Goal: Task Accomplishment & Management: Complete application form

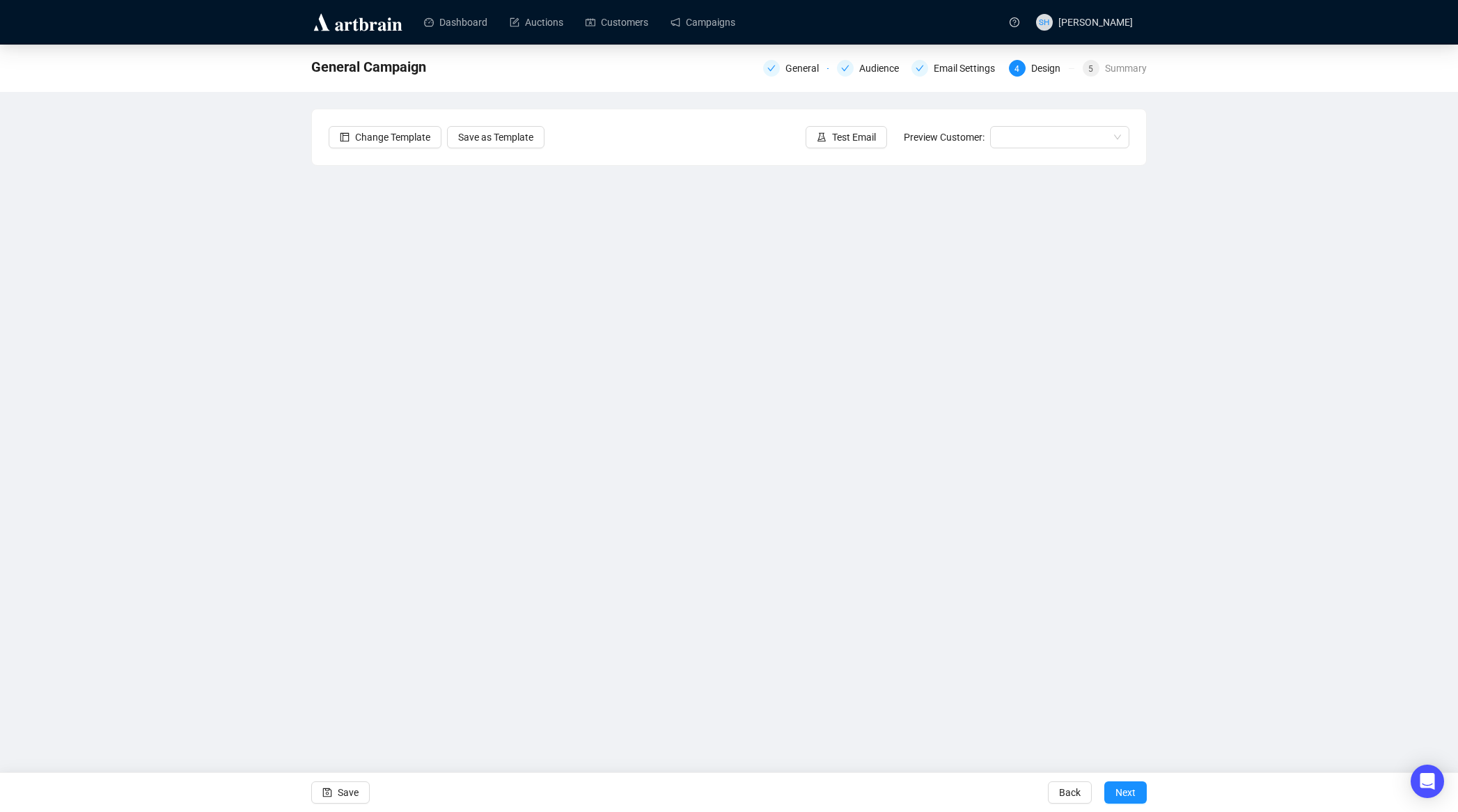
click at [216, 491] on div "General Campaign General Audience Email Settings 4 Design 5 Summary Change Temp…" at bounding box center [729, 357] width 1458 height 624
click at [150, 434] on div "General Campaign General Audience Email Settings 4 Design 5 Summary Change Temp…" at bounding box center [729, 357] width 1458 height 624
drag, startPoint x: 200, startPoint y: 488, endPoint x: 207, endPoint y: 497, distance: 11.4
click at [200, 488] on div "General Campaign General Audience Email Settings 4 Design 5 Summary Change Temp…" at bounding box center [729, 357] width 1458 height 624
drag, startPoint x: 141, startPoint y: 539, endPoint x: 157, endPoint y: 539, distance: 16.0
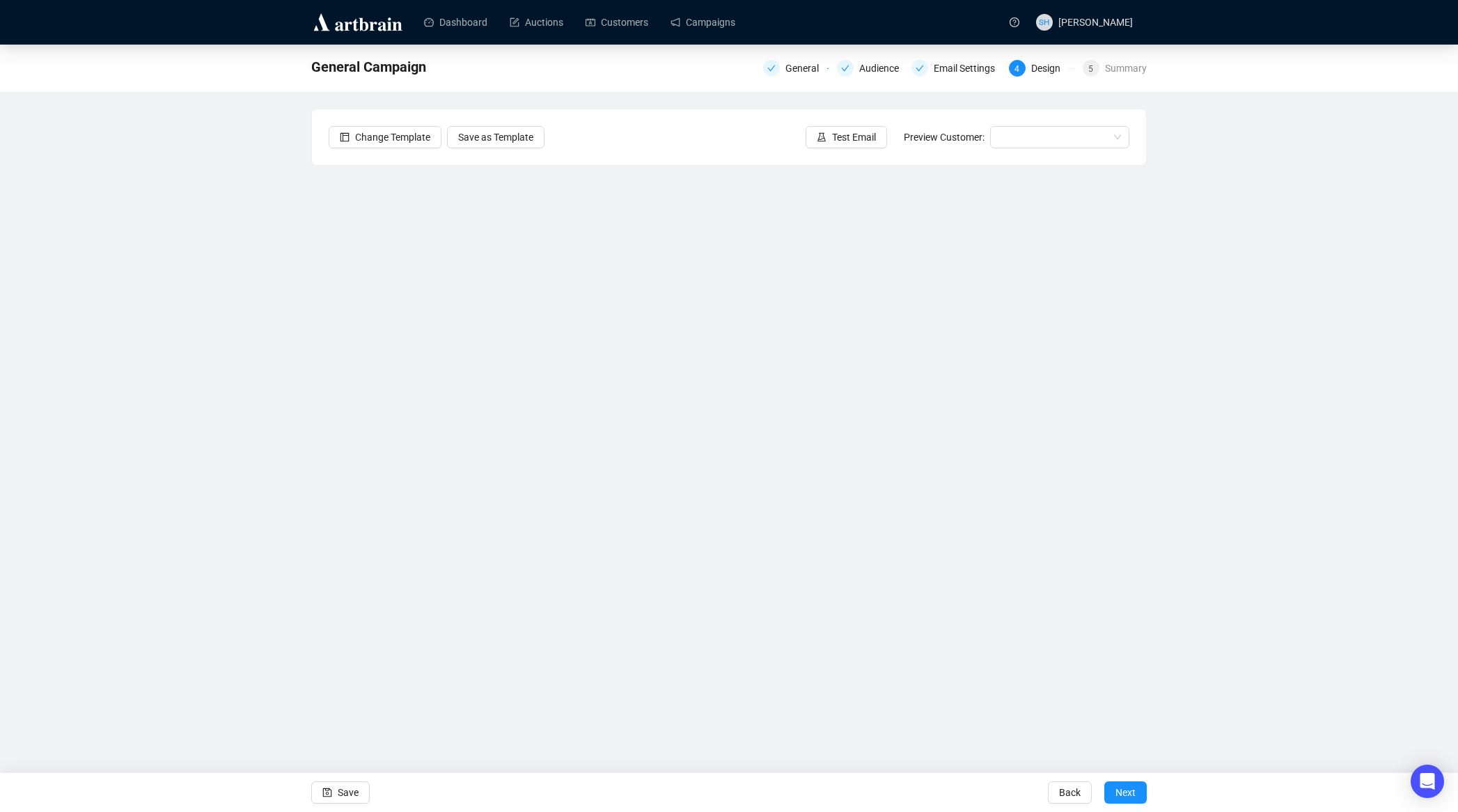
click at [141, 539] on div "General Campaign General Audience Email Settings 4 Design 5 Summary Change Temp…" at bounding box center [729, 357] width 1458 height 624
click at [199, 473] on div "General Campaign General Audience Email Settings 4 Design 5 Summary Change Temp…" at bounding box center [729, 357] width 1458 height 624
click at [212, 423] on div "General Campaign General Audience Email Settings 4 Design 5 Summary Change Temp…" at bounding box center [729, 357] width 1458 height 624
click at [225, 370] on div "General Campaign General Audience Email Settings 4 Design 5 Summary Change Temp…" at bounding box center [729, 357] width 1458 height 624
drag, startPoint x: 172, startPoint y: 503, endPoint x: 185, endPoint y: 507, distance: 13.6
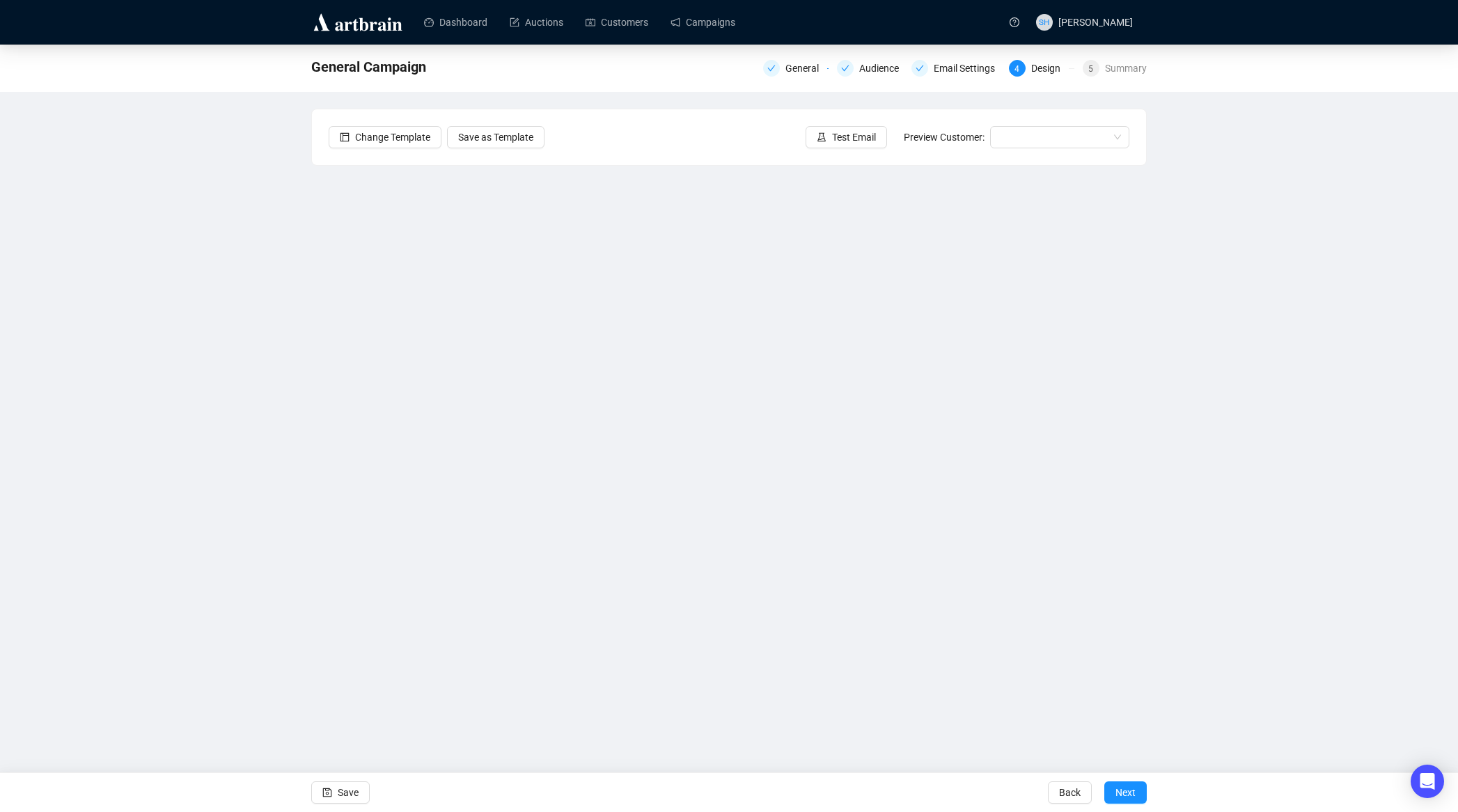
click at [172, 504] on div "General Campaign General Audience Email Settings 4 Design 5 Summary Change Temp…" at bounding box center [729, 357] width 1458 height 624
click at [187, 526] on div "General Campaign General Audience Email Settings 4 Design 5 Summary Change Temp…" at bounding box center [729, 357] width 1458 height 624
click at [197, 439] on div "General Campaign General Audience Email Settings 4 Design 5 Summary Change Temp…" at bounding box center [729, 357] width 1458 height 624
click at [244, 491] on div "General Campaign General Audience Email Settings 4 Design 5 Summary Change Temp…" at bounding box center [729, 357] width 1458 height 624
click at [191, 430] on div "General Campaign General Audience Email Settings 4 Design 5 Summary Change Temp…" at bounding box center [729, 357] width 1458 height 624
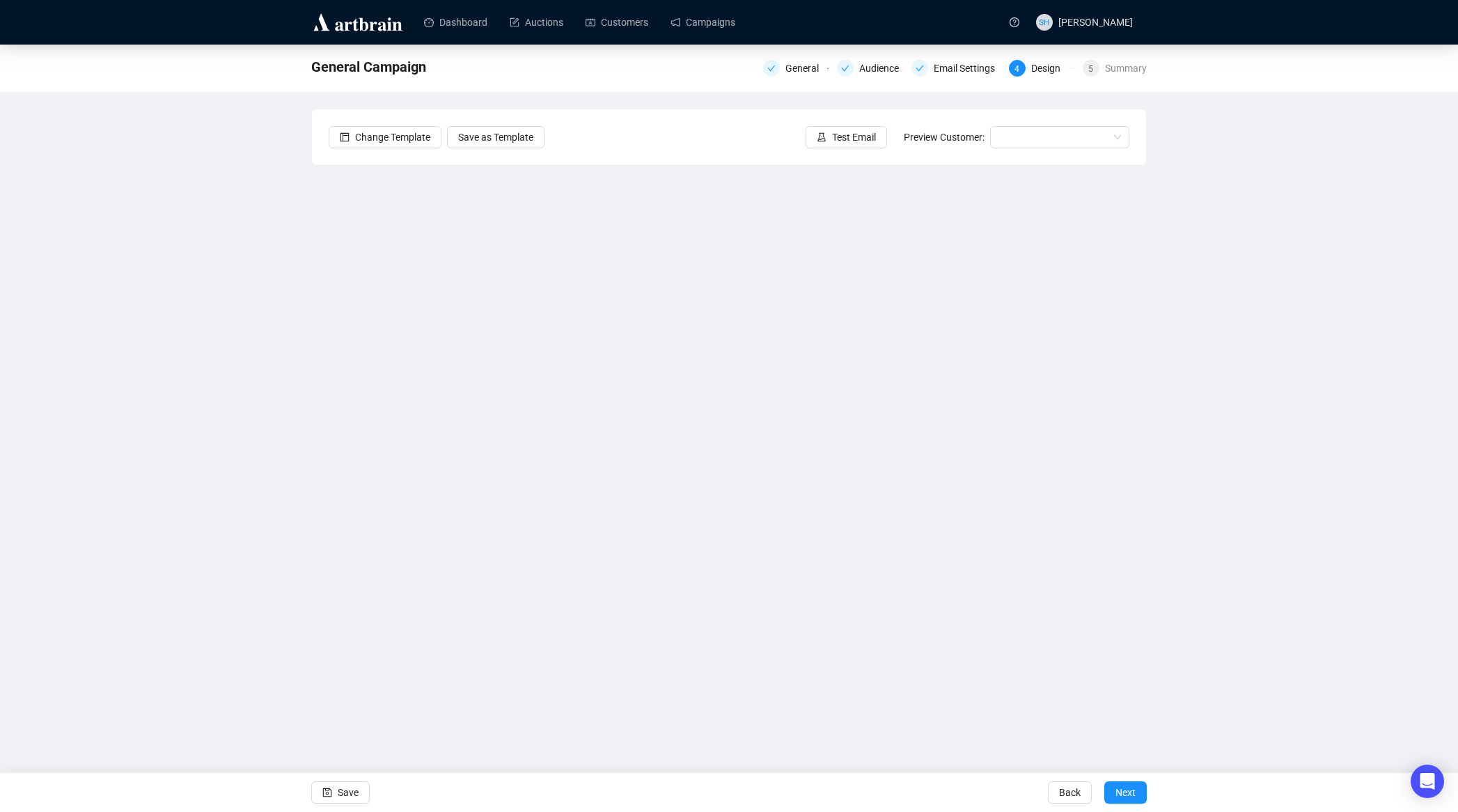
drag, startPoint x: 180, startPoint y: 398, endPoint x: 315, endPoint y: 361, distance: 140.0
click at [186, 398] on div "General Campaign General Audience Email Settings 4 Design 5 Summary Change Temp…" at bounding box center [729, 357] width 1458 height 624
drag, startPoint x: 237, startPoint y: 499, endPoint x: 244, endPoint y: 502, distance: 7.6
click at [237, 499] on div "General Campaign General Audience Email Settings 4 Design 5 Summary Change Temp…" at bounding box center [729, 357] width 1458 height 624
